Goal: Task Accomplishment & Management: Complete application form

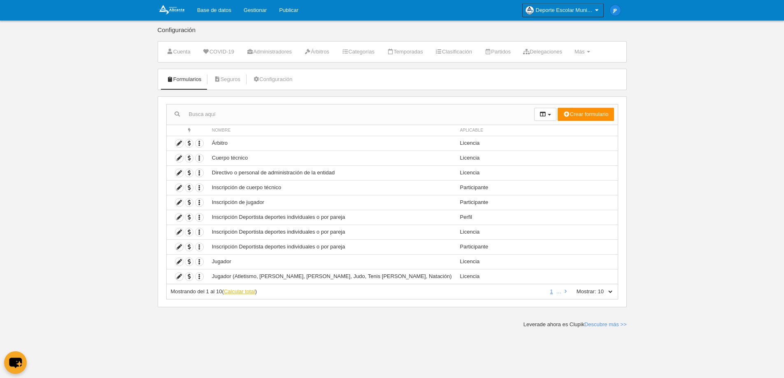
click at [240, 291] on link "Calcular total" at bounding box center [239, 291] width 31 height 6
click at [611, 290] on select "10 25 50 100 500" at bounding box center [604, 291] width 17 height 7
select select "25"
click at [596, 288] on select "10 25 50 100 500" at bounding box center [604, 291] width 17 height 7
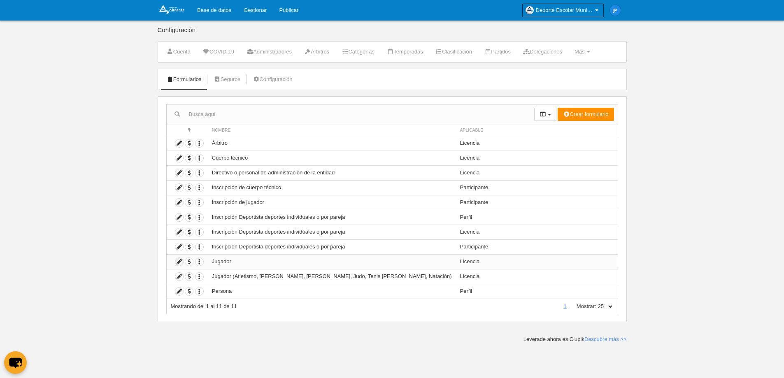
click at [180, 262] on icon at bounding box center [179, 262] width 8 height 8
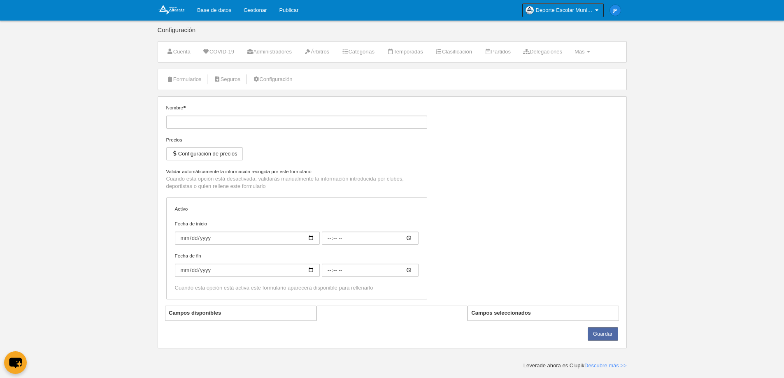
type input "Jugador"
checkbox input "true"
type input "[DATE]"
type input "09:00"
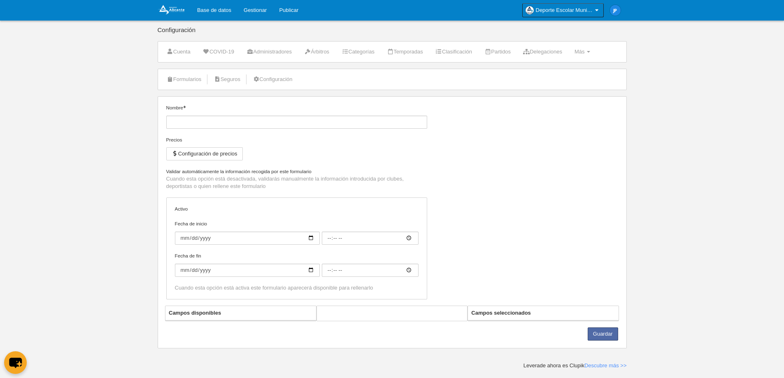
type input "[DATE]"
type input "09:00"
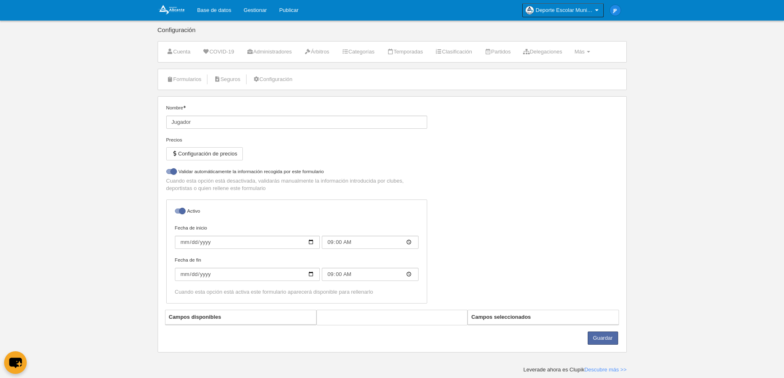
select select "selected"
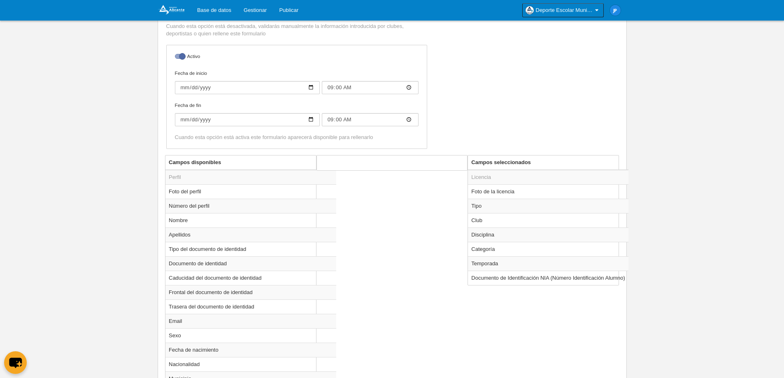
scroll to position [192, 0]
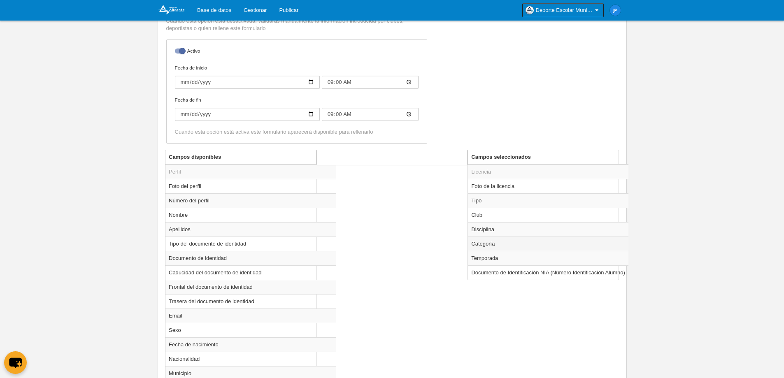
click at [497, 245] on td "Categoría" at bounding box center [548, 244] width 160 height 14
radio input "true"
select select "10521"
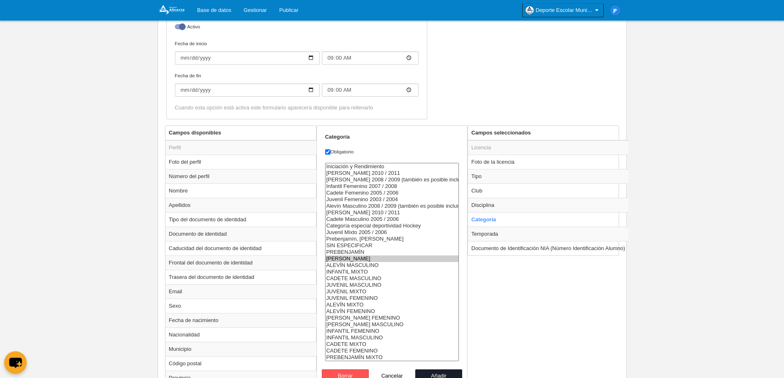
scroll to position [233, 0]
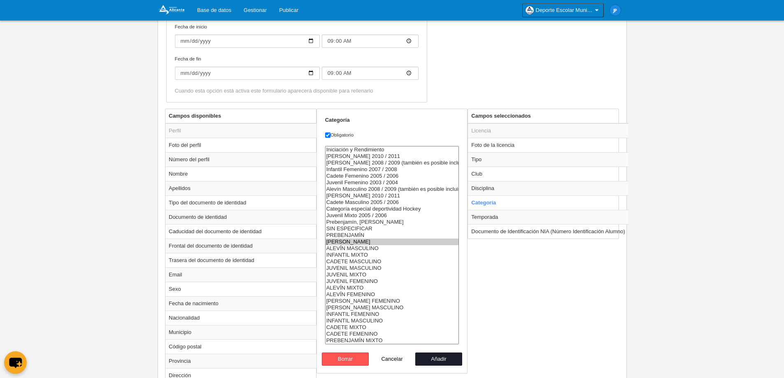
click at [397, 360] on button "Cancelar" at bounding box center [392, 359] width 47 height 13
radio input "false"
